Goal: Transaction & Acquisition: Purchase product/service

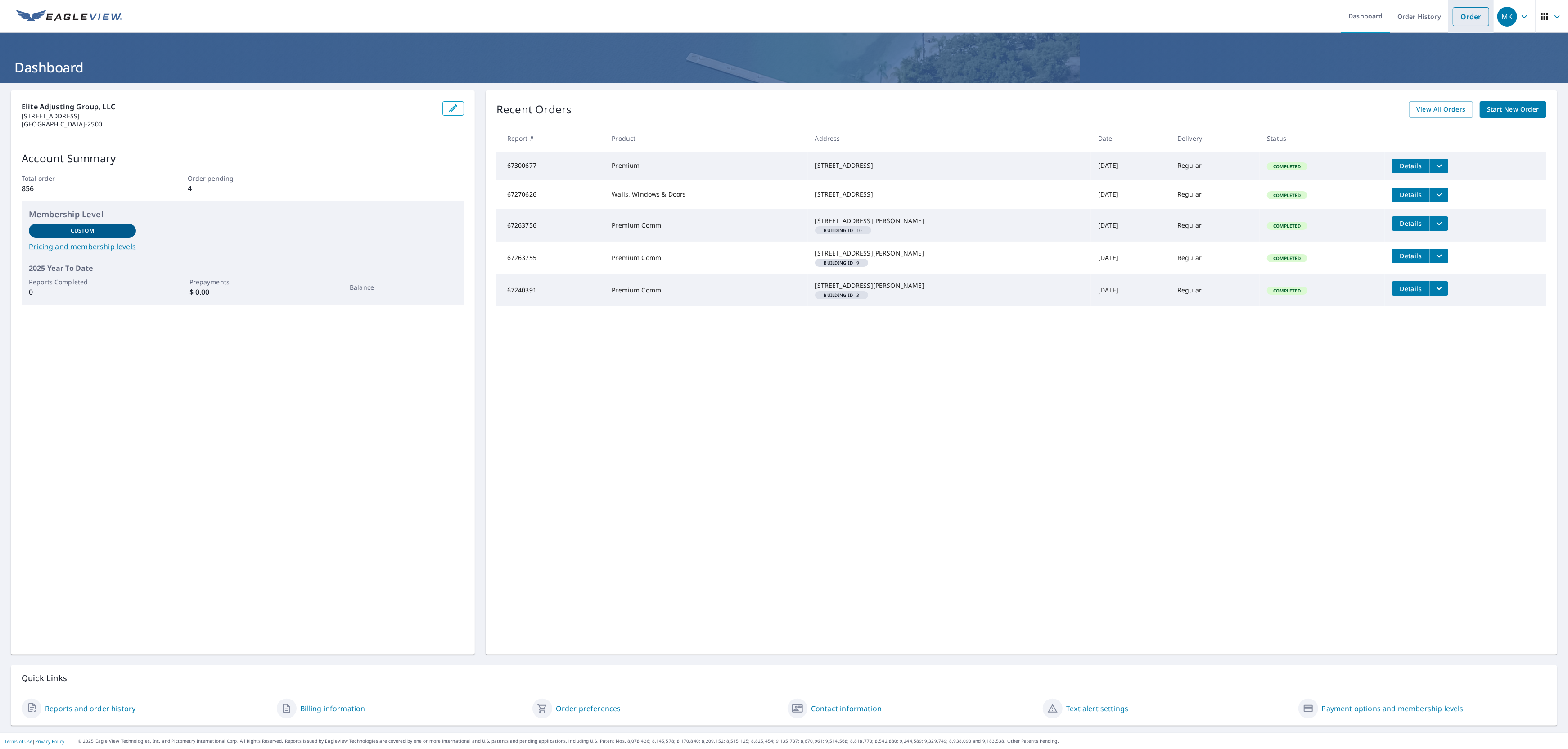
click at [1460, 16] on link "Order" at bounding box center [1471, 16] width 37 height 19
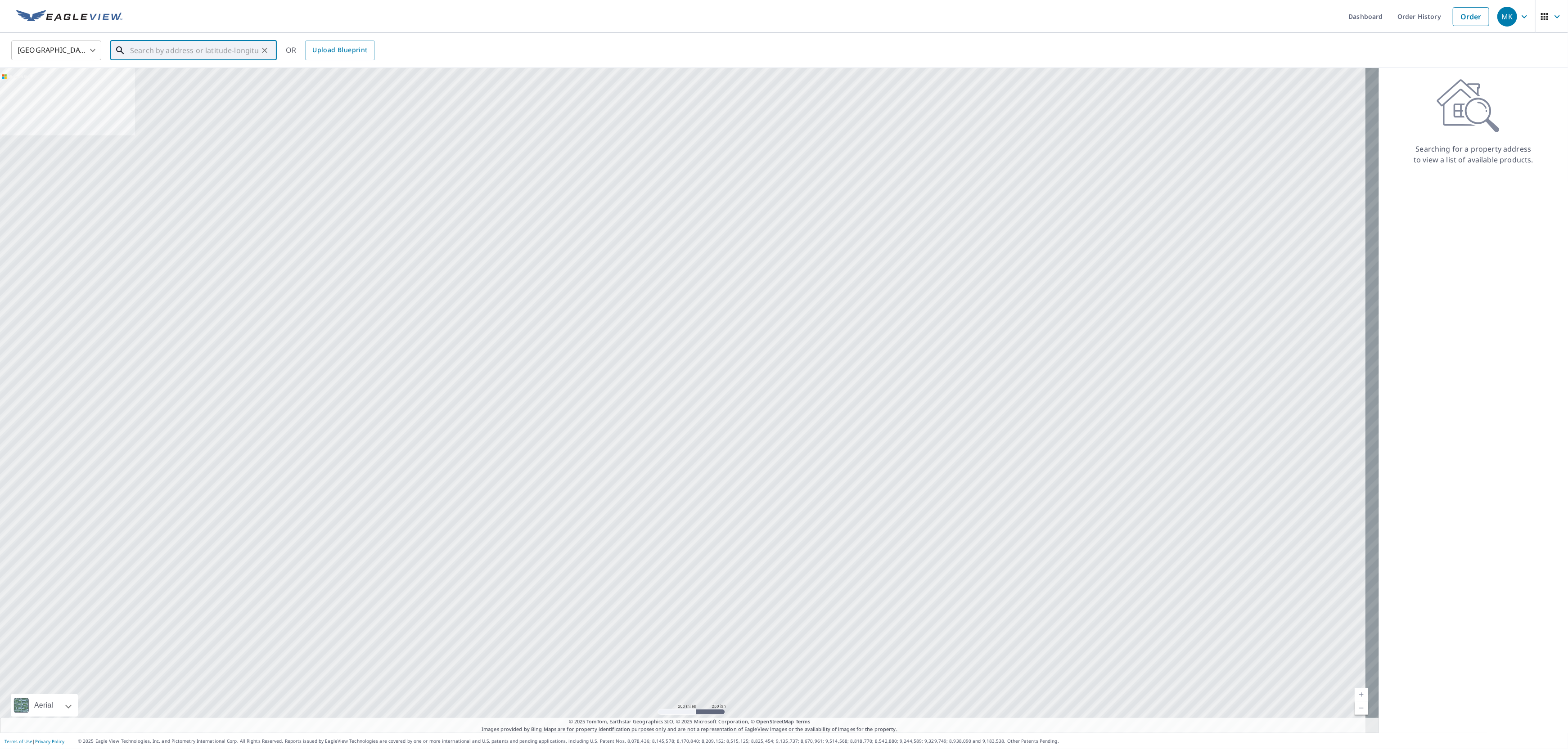
click at [164, 47] on input "text" at bounding box center [194, 50] width 128 height 25
click at [172, 82] on p "[GEOGRAPHIC_DATA]" at bounding box center [199, 86] width 141 height 9
type input "[STREET_ADDRESS]"
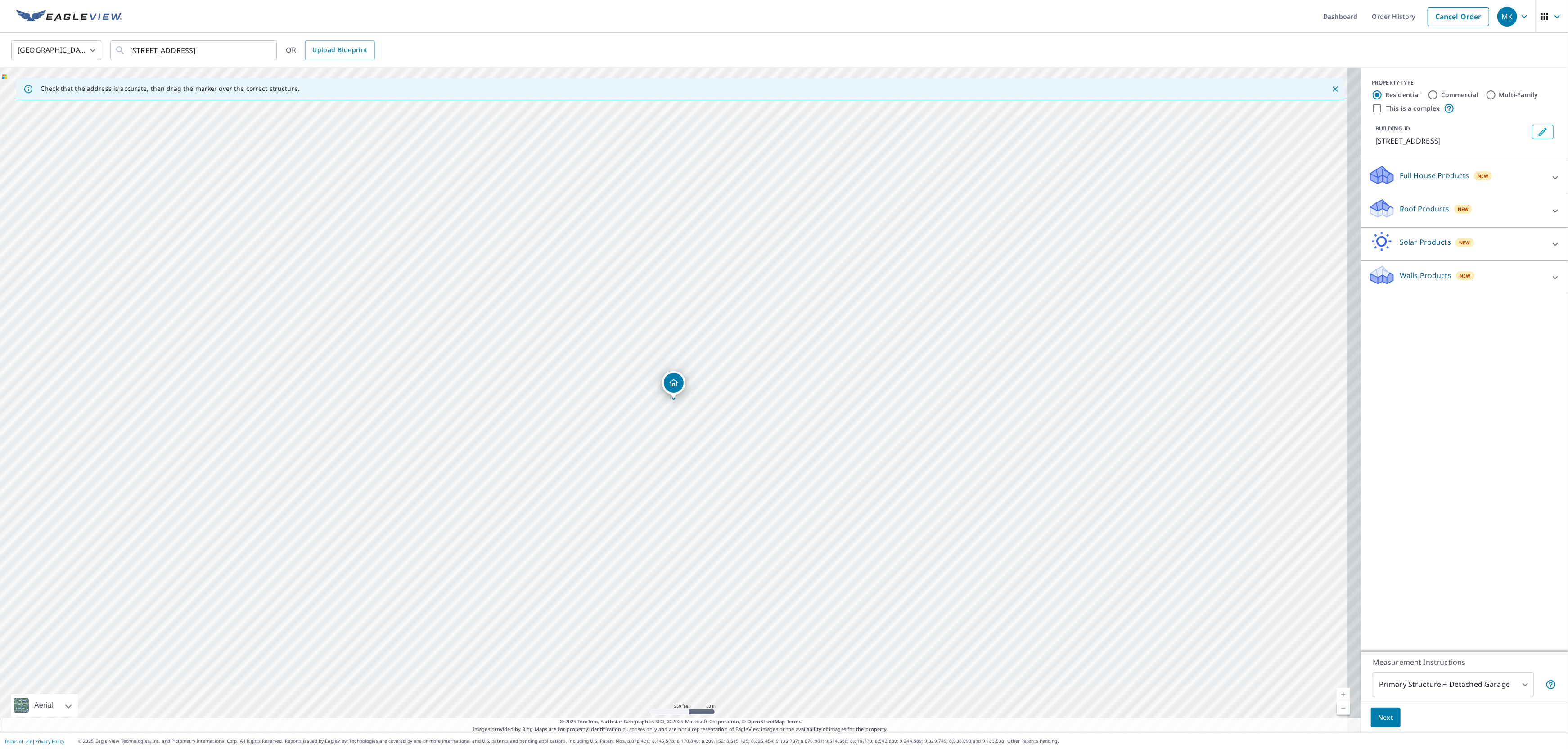
click at [1435, 220] on div "Roof Products New" at bounding box center [1457, 211] width 177 height 26
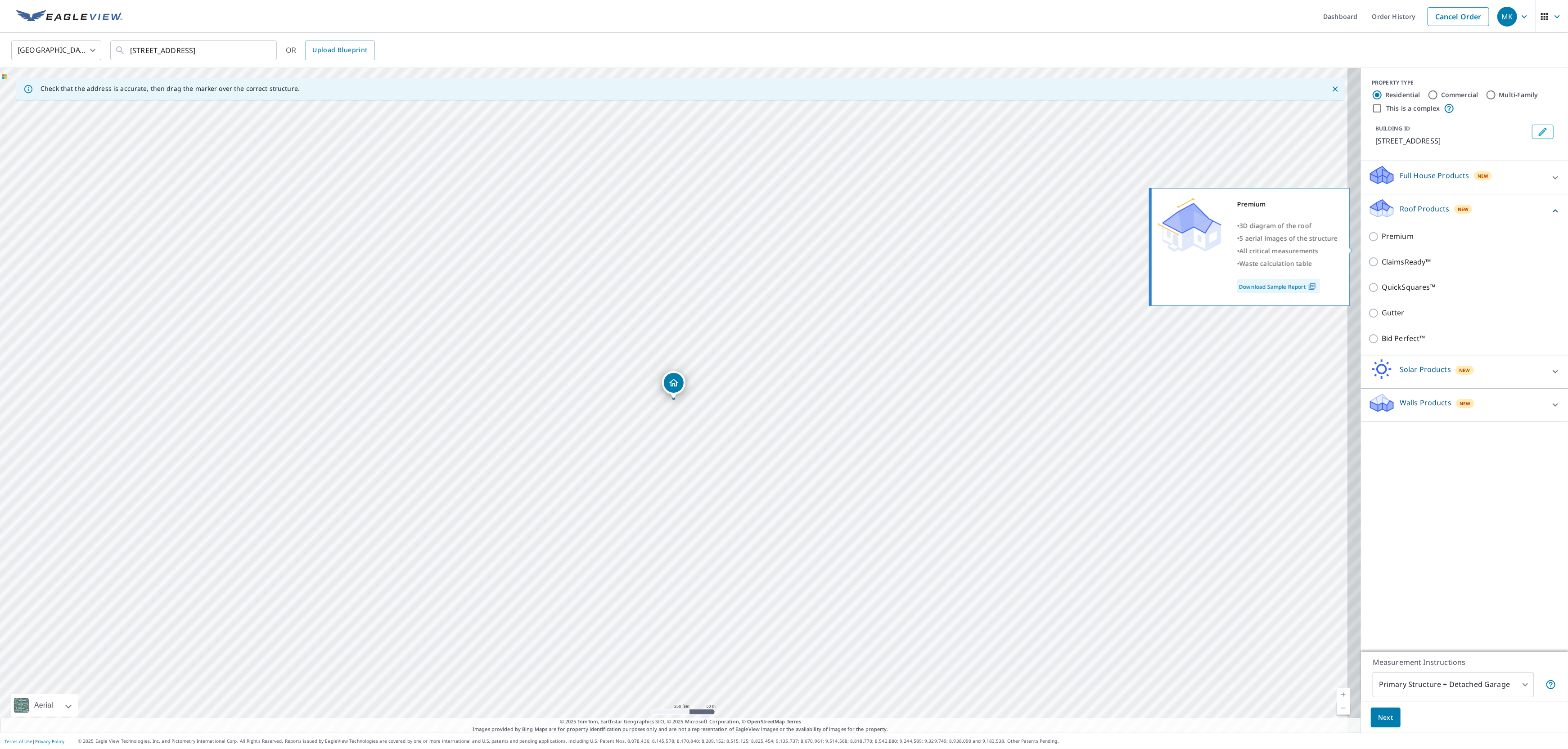
click at [1368, 242] on input "Premium" at bounding box center [1375, 237] width 13 height 11
checkbox input "true"
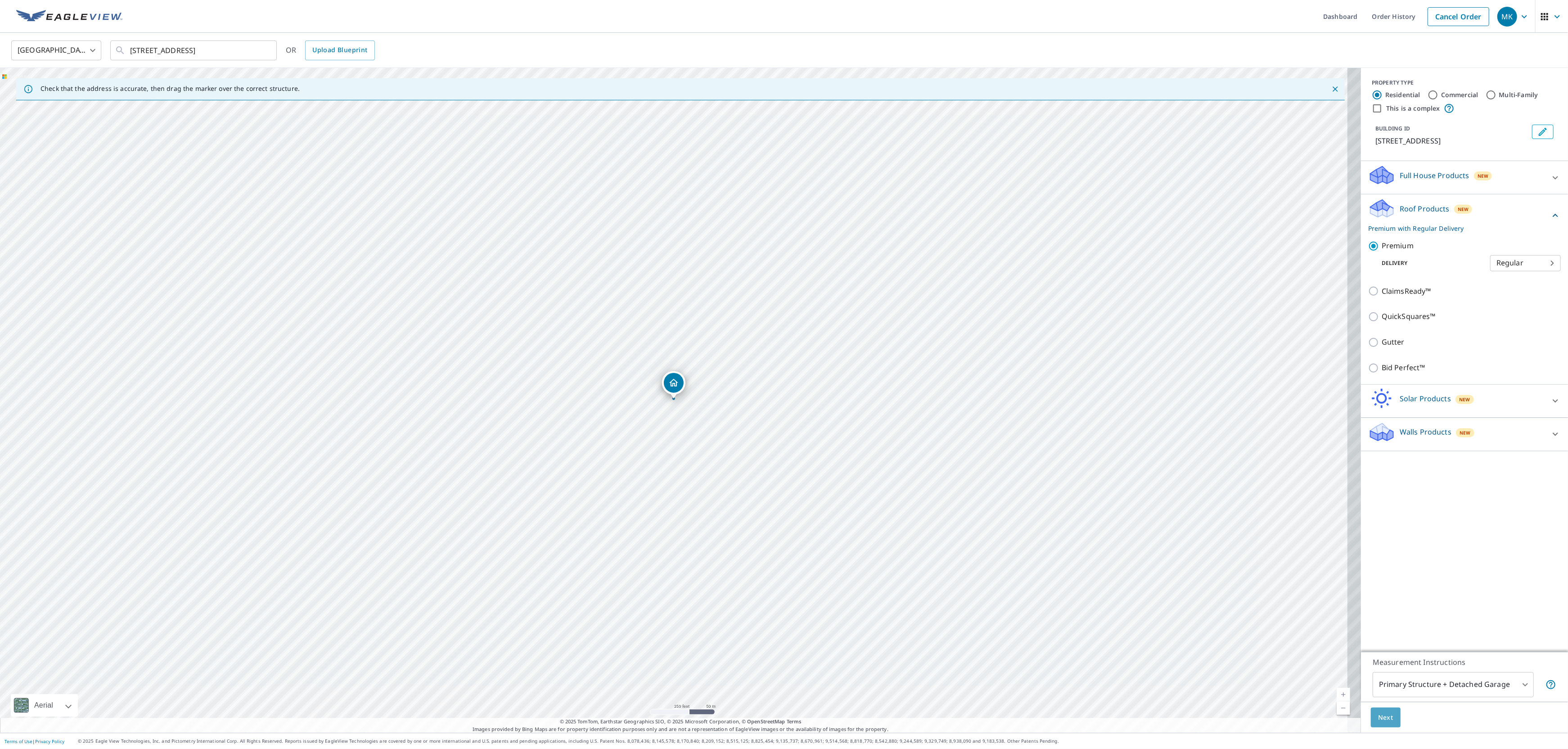
click at [1378, 714] on span "Next" at bounding box center [1385, 717] width 15 height 11
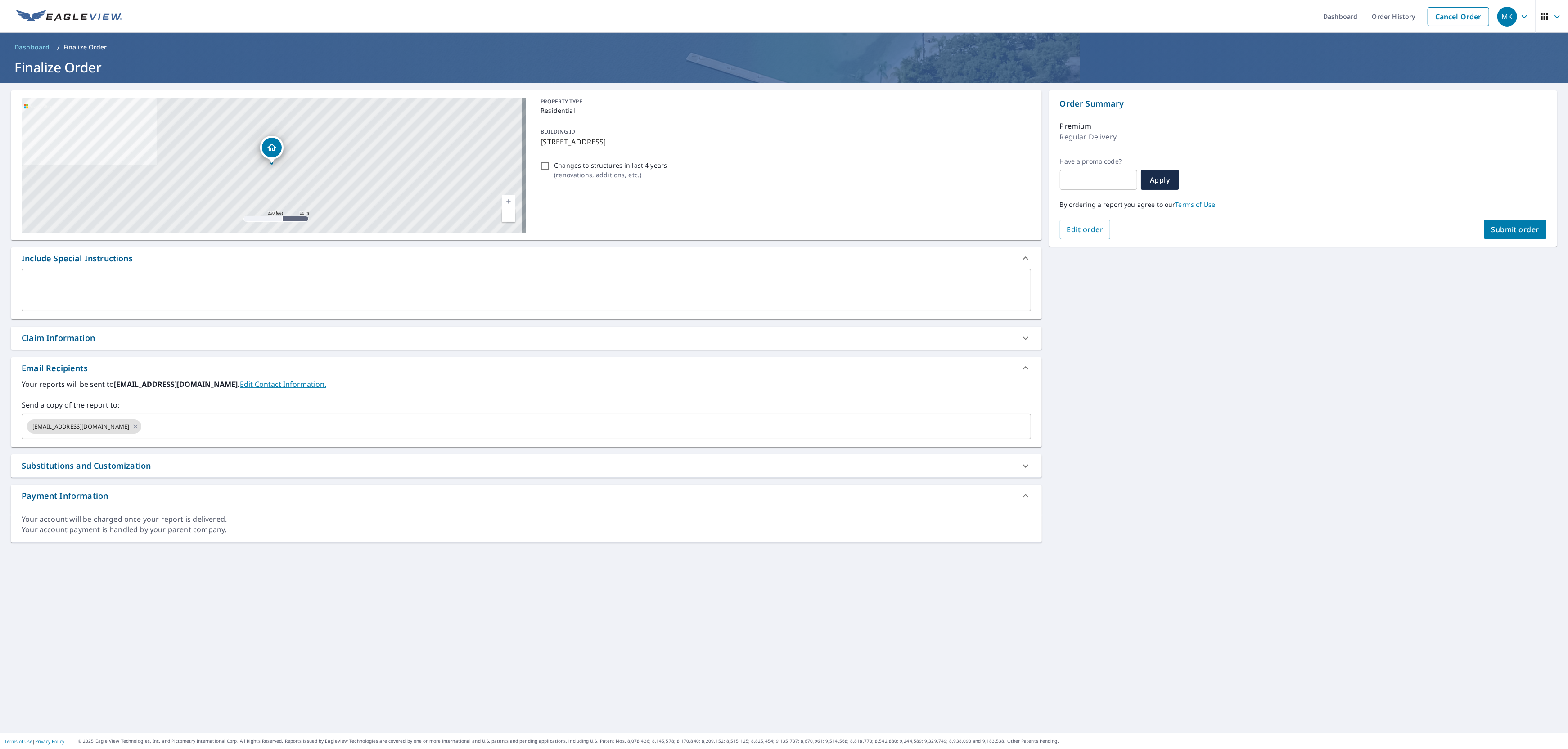
click at [1505, 231] on span "Submit order" at bounding box center [1515, 229] width 48 height 10
checkbox input "true"
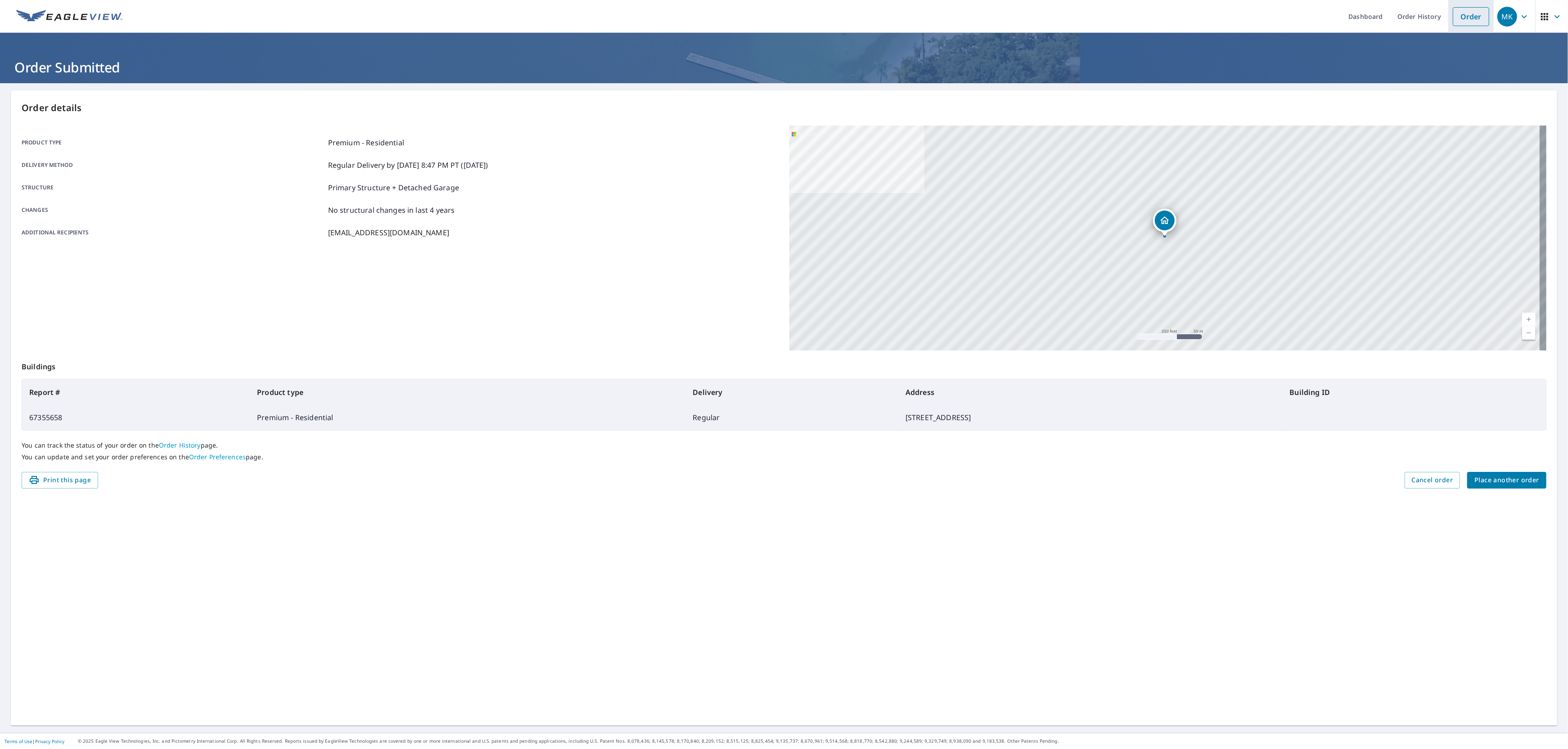
click at [1453, 21] on link "Order" at bounding box center [1471, 16] width 37 height 19
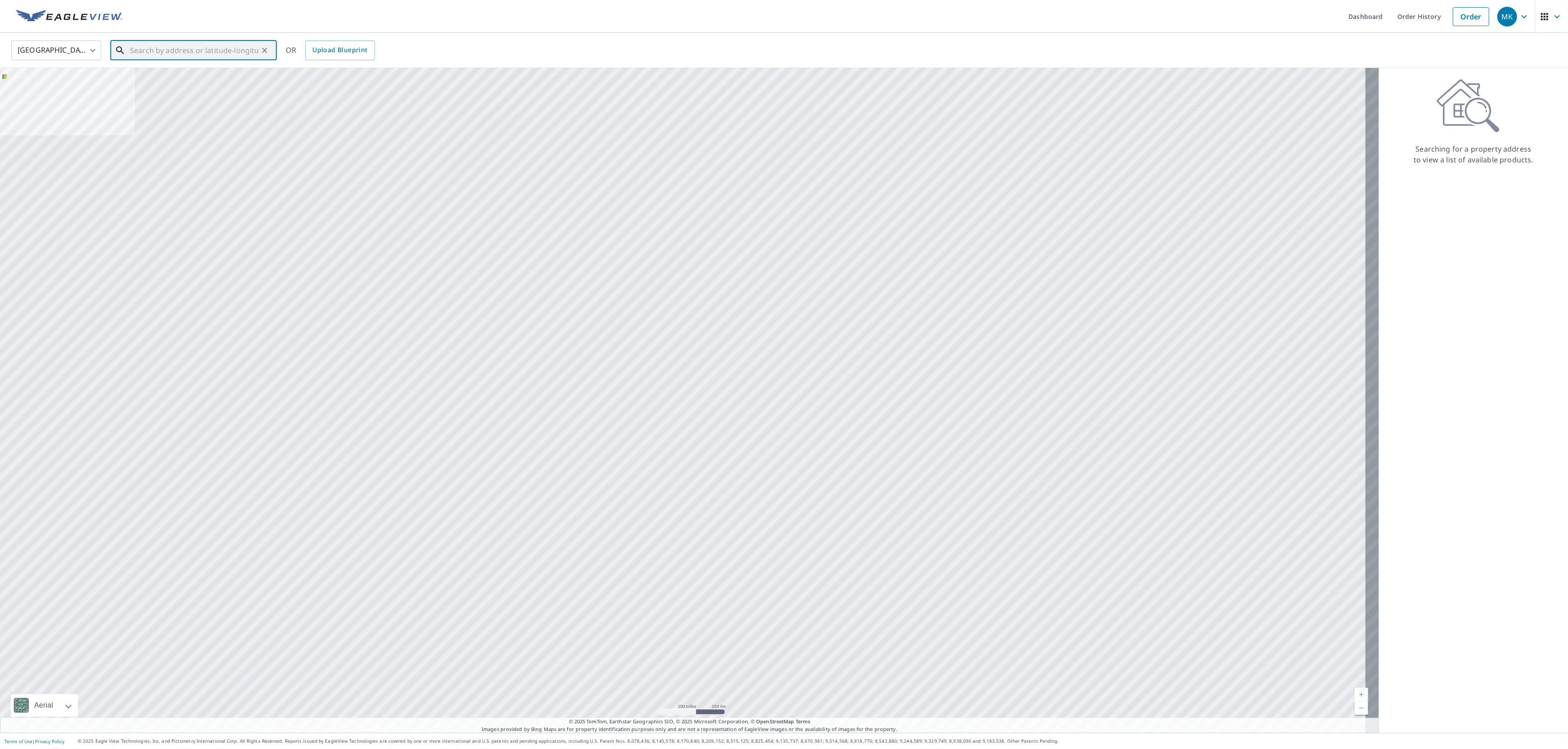
click at [175, 51] on input "text" at bounding box center [194, 50] width 128 height 25
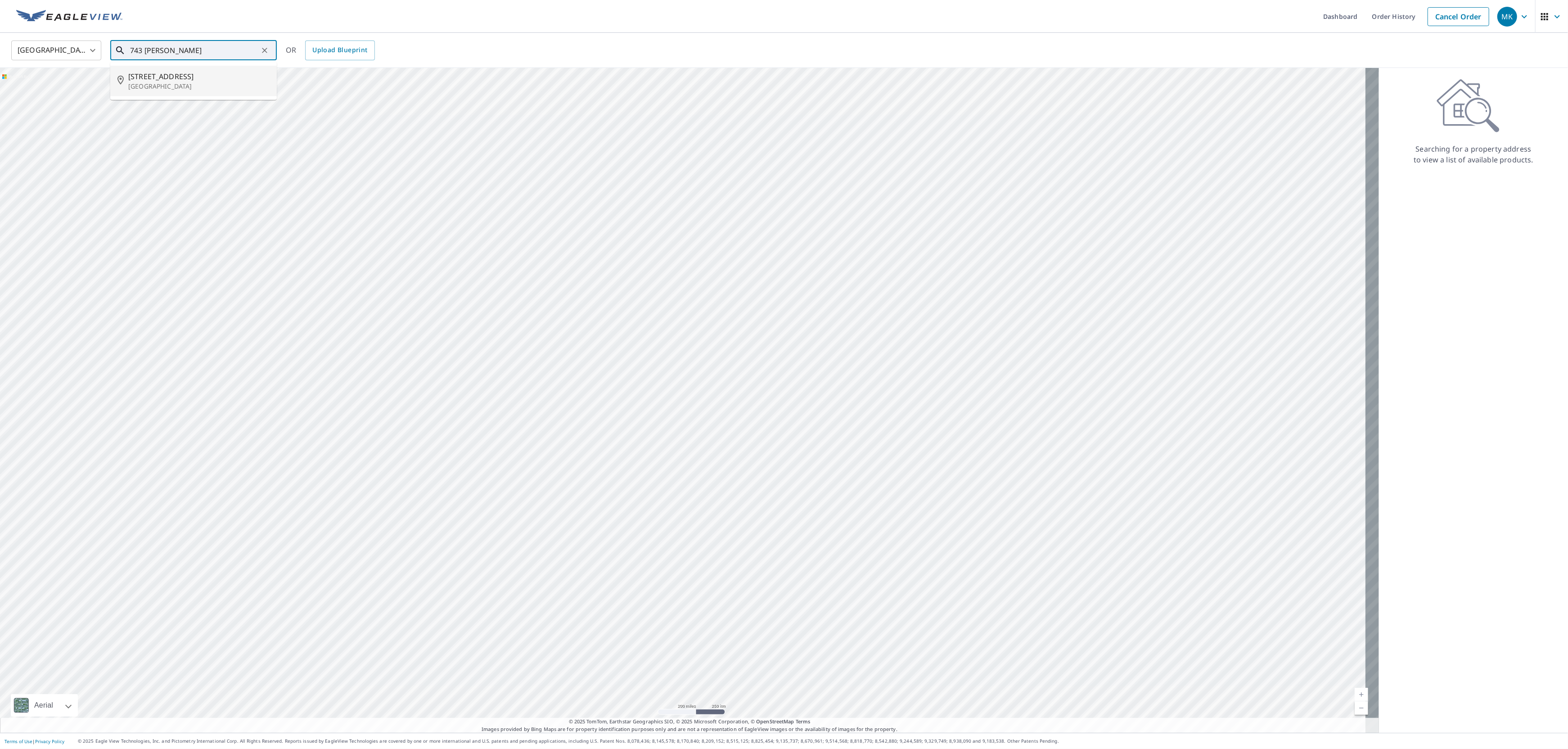
click at [187, 78] on span "[STREET_ADDRESS]" at bounding box center [199, 77] width 141 height 11
type input "[STREET_ADDRESS]"
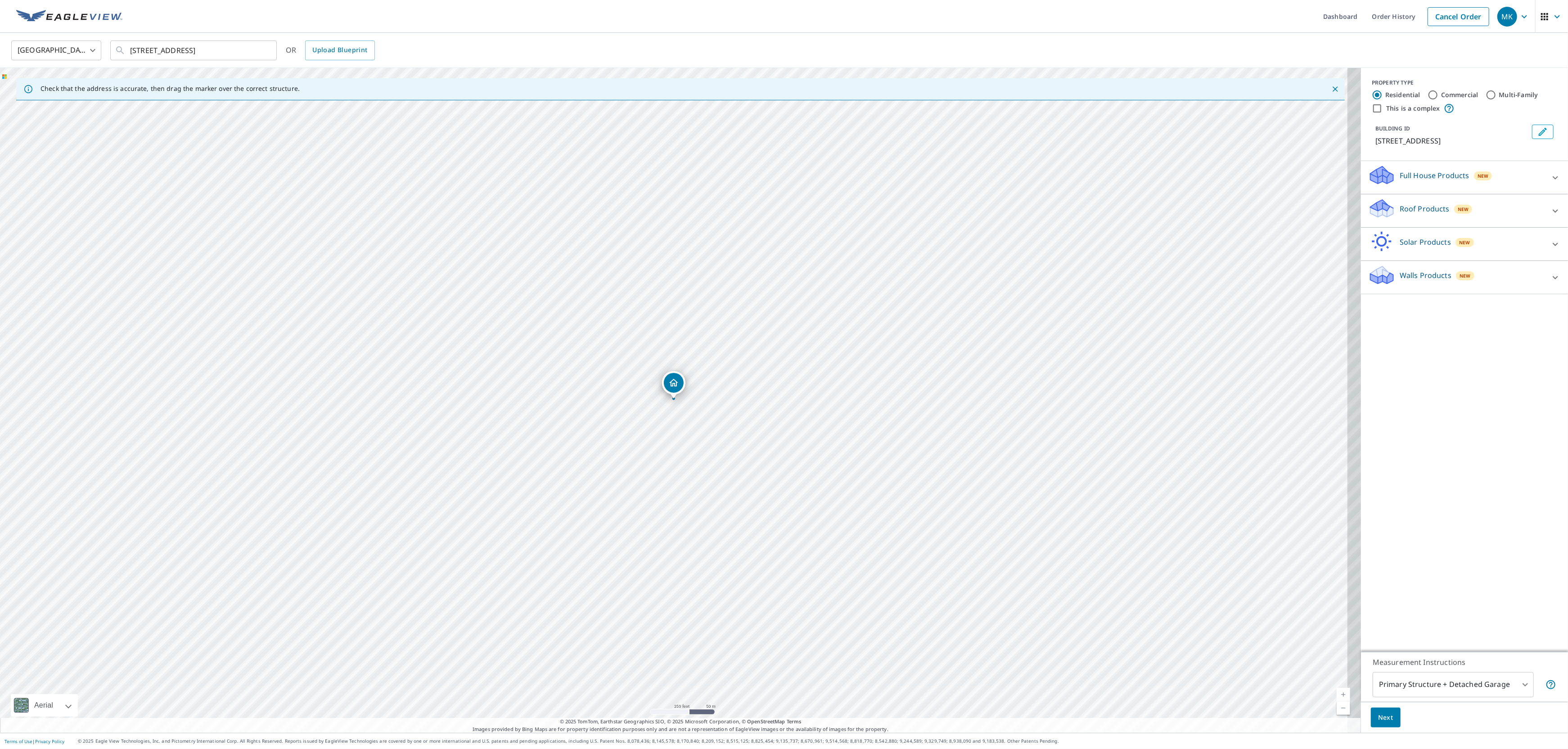
click at [1405, 214] on p "Roof Products" at bounding box center [1424, 209] width 50 height 11
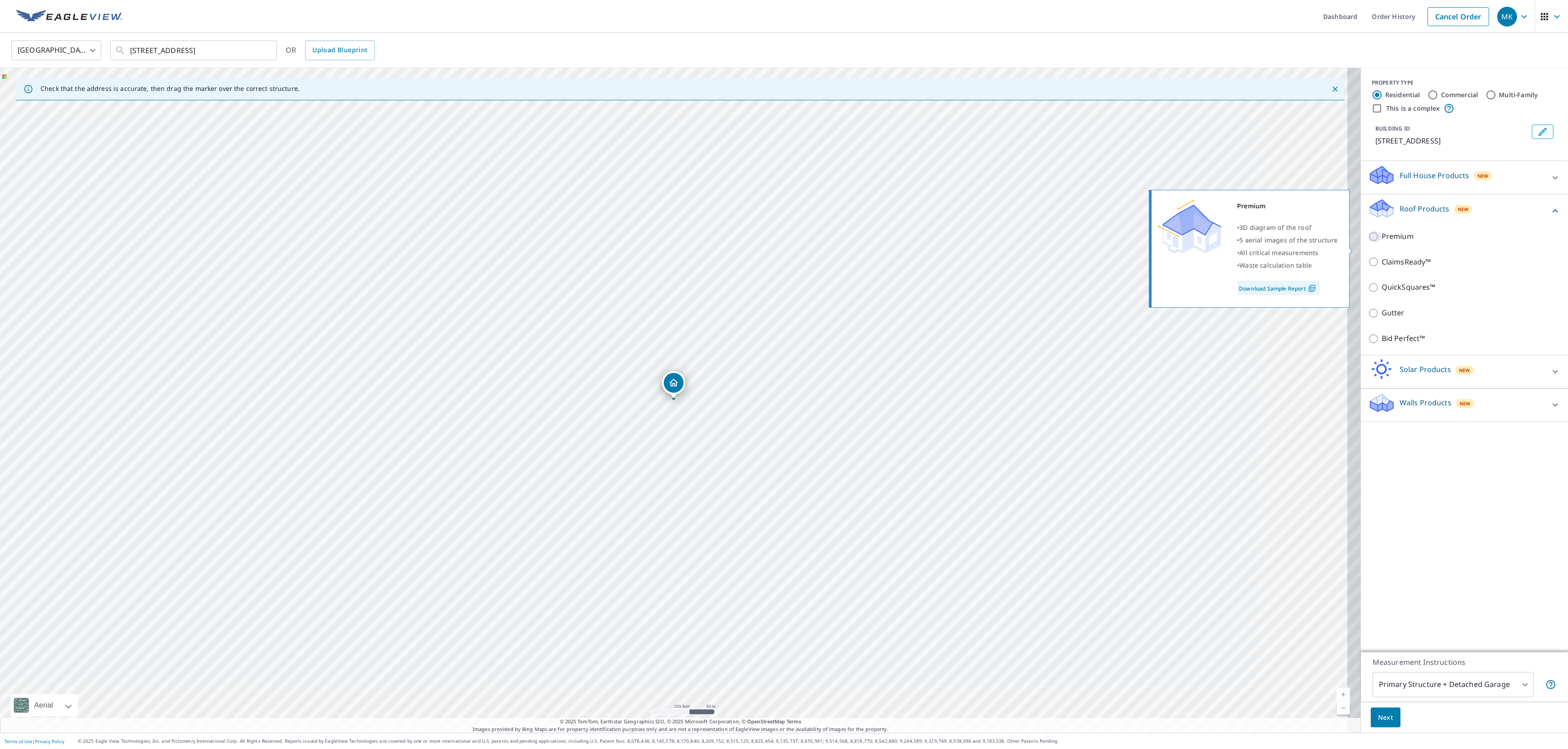
click at [1368, 242] on input "Premium" at bounding box center [1375, 237] width 13 height 11
checkbox input "true"
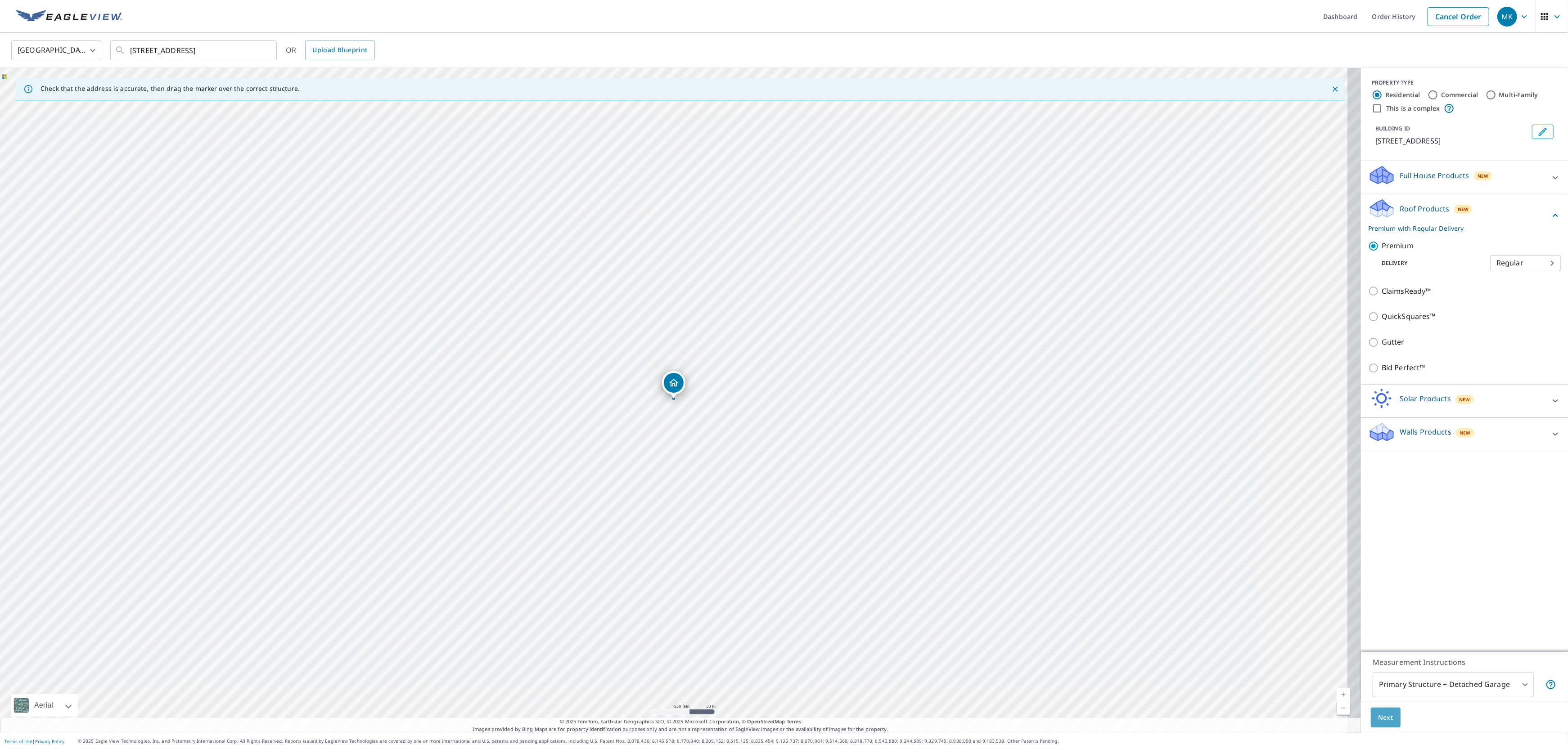
click at [1378, 717] on span "Next" at bounding box center [1385, 717] width 15 height 11
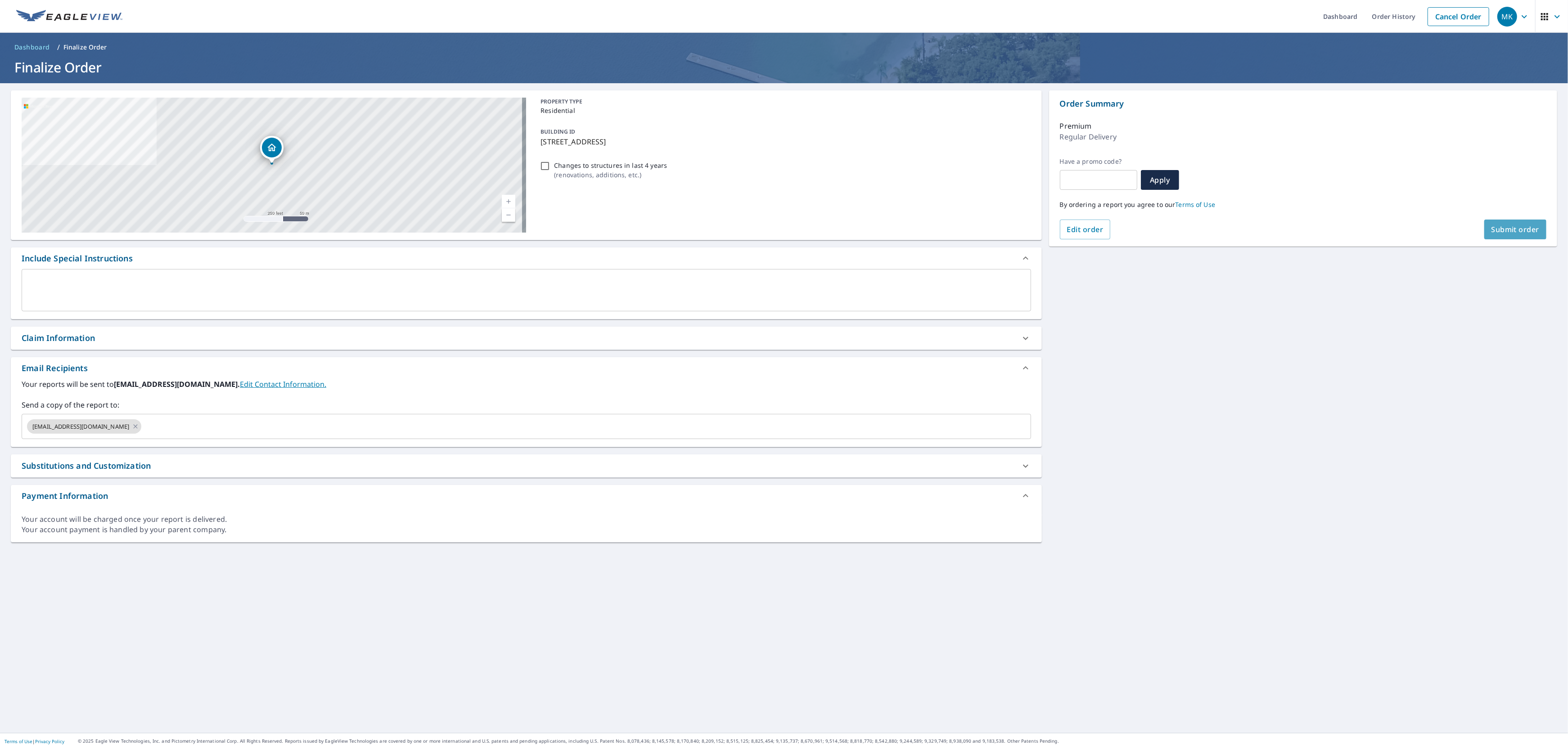
click at [1511, 233] on span "Submit order" at bounding box center [1515, 229] width 48 height 10
checkbox input "true"
